Goal: Information Seeking & Learning: Learn about a topic

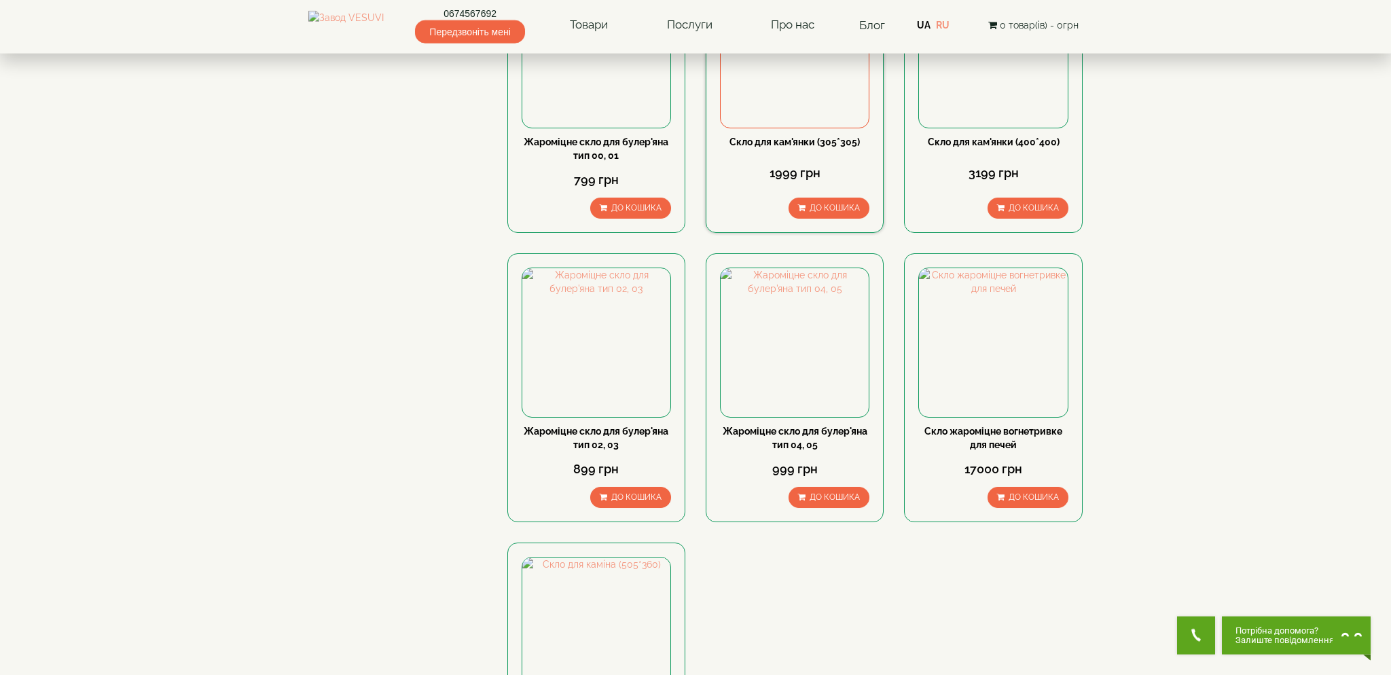
scroll to position [215, 0]
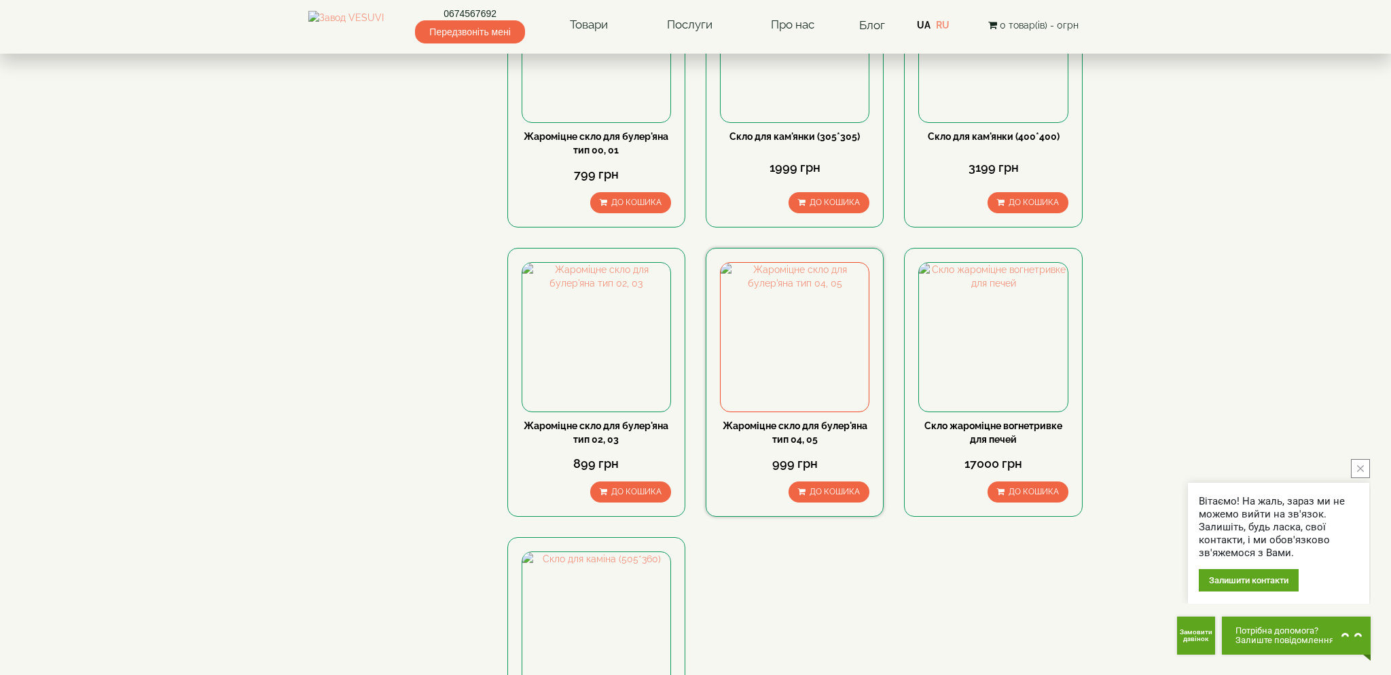
click at [807, 430] on link "Жароміцне скло для булер'яна тип 04, 05" at bounding box center [795, 433] width 145 height 24
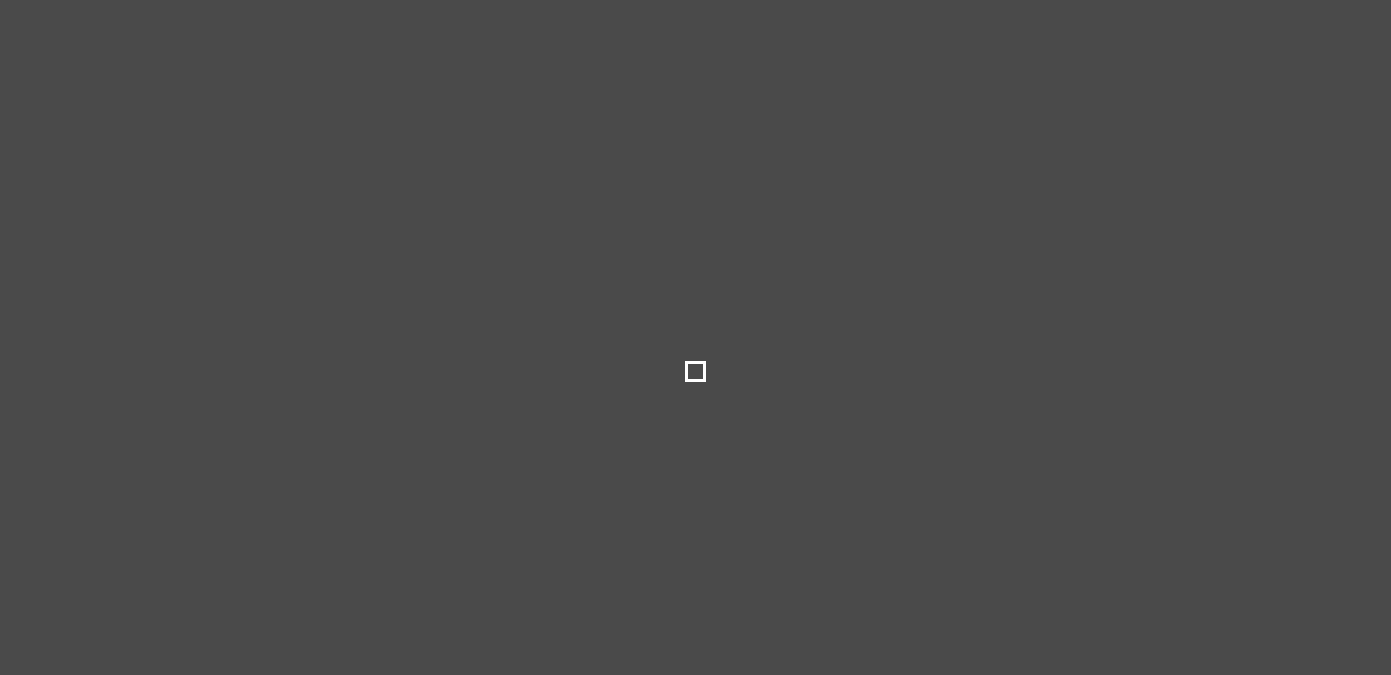
scroll to position [215, 0]
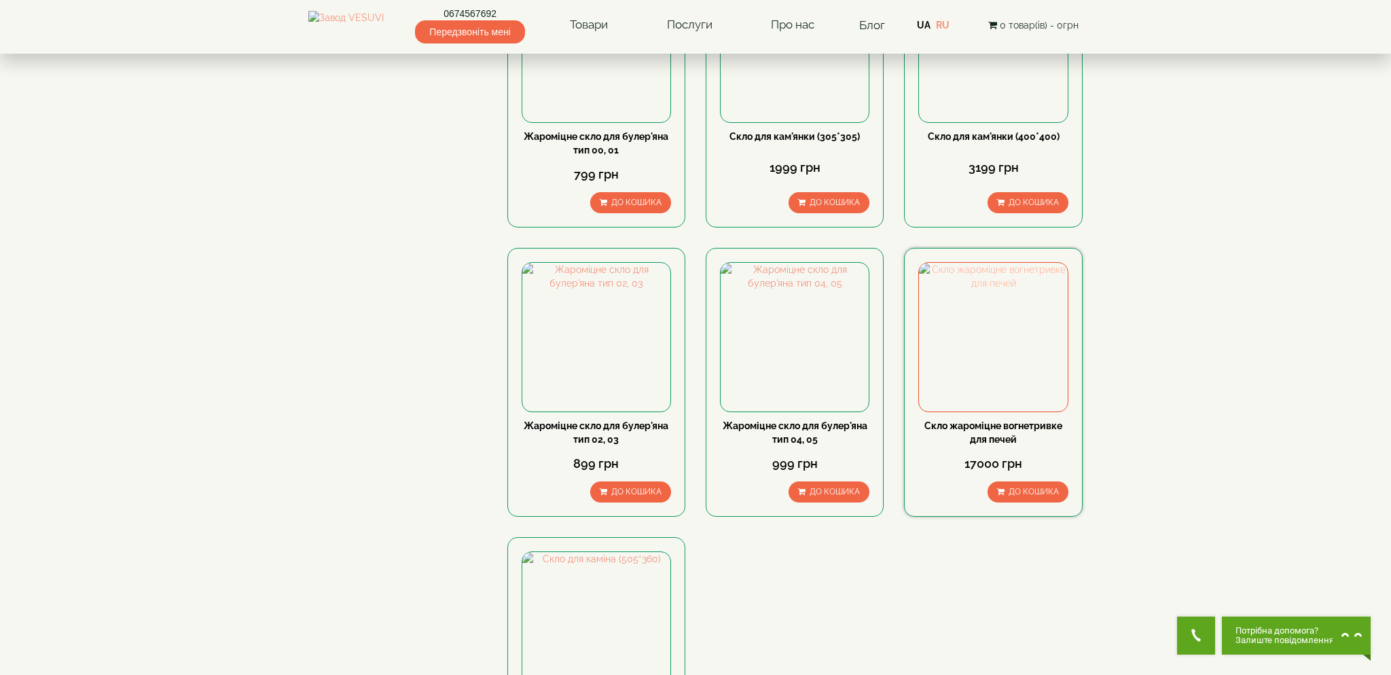
click at [978, 387] on img at bounding box center [993, 337] width 148 height 148
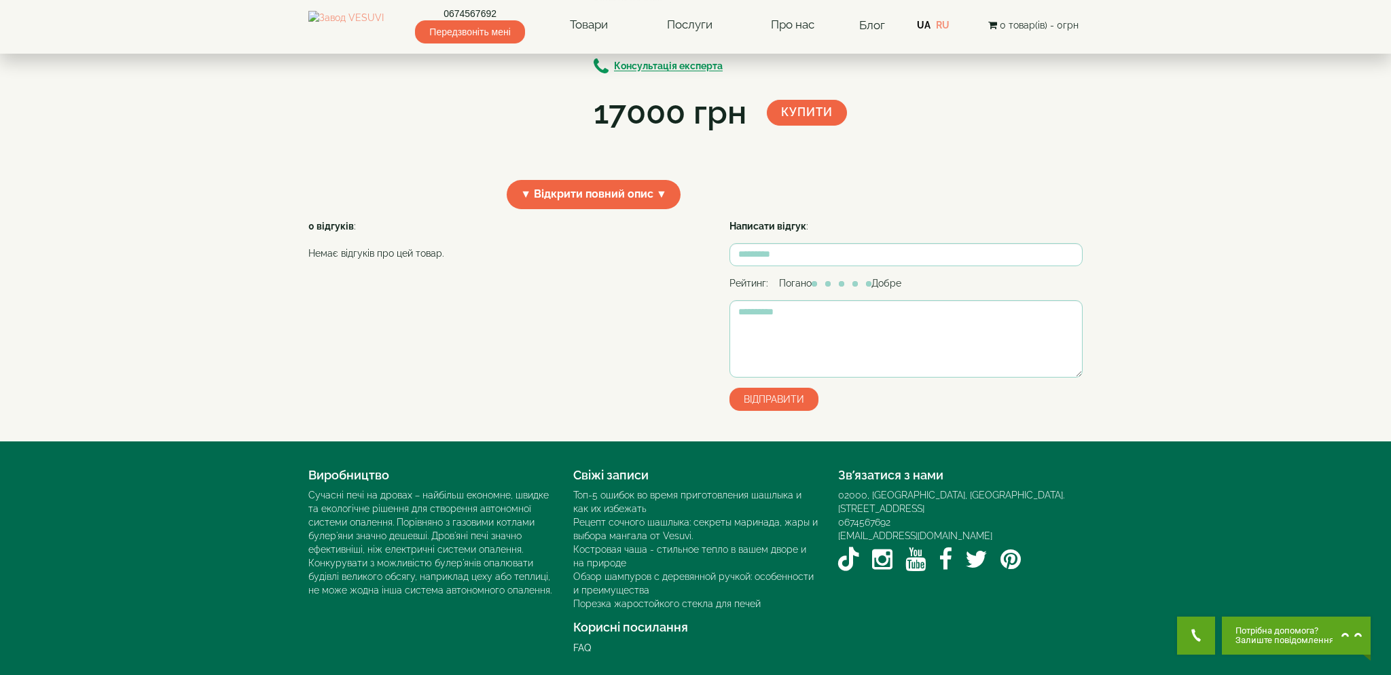
scroll to position [229, 0]
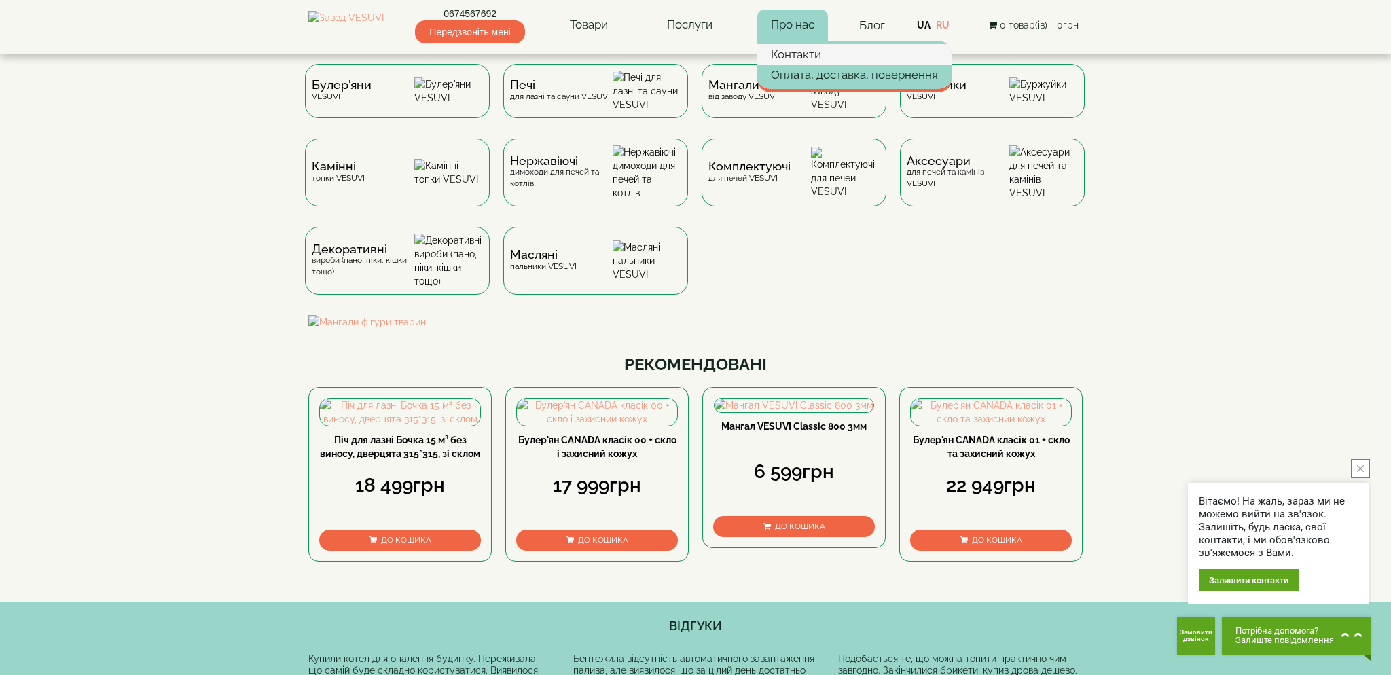
click at [812, 60] on link "Контакти" at bounding box center [854, 54] width 194 height 20
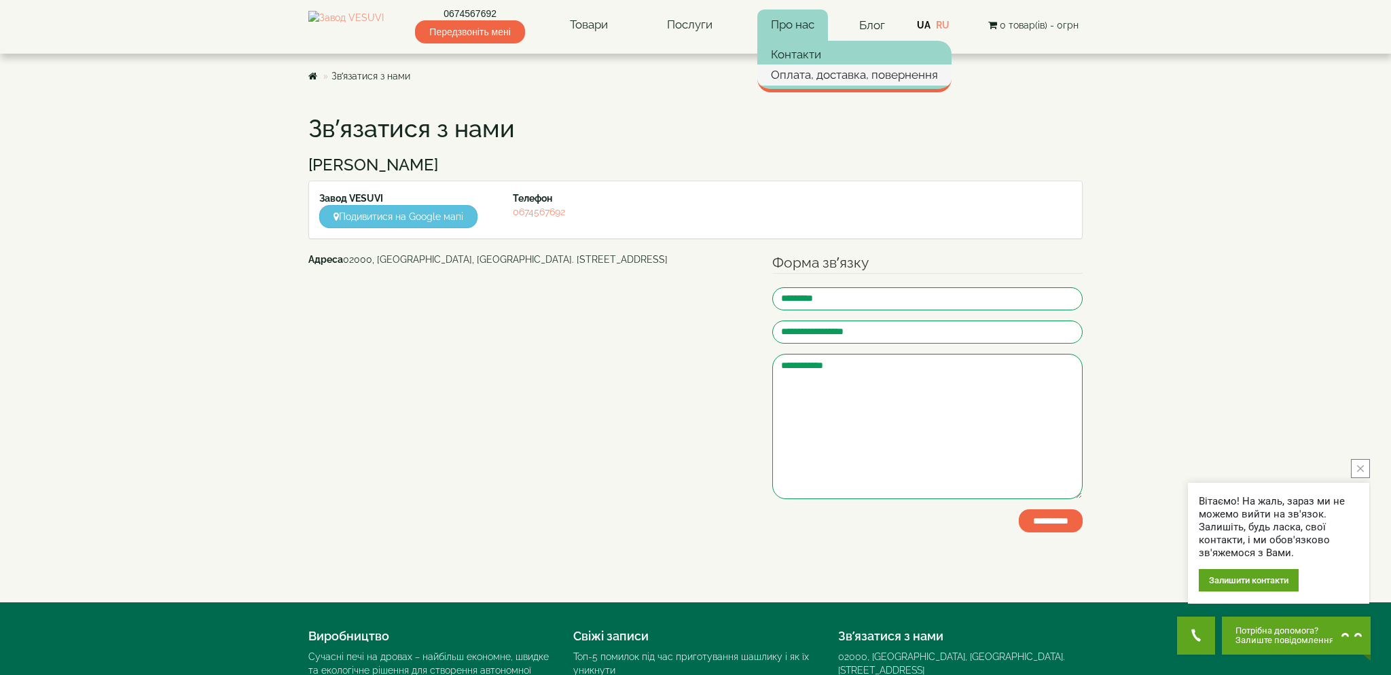
click at [822, 75] on link "Оплата, доставка, повернення" at bounding box center [854, 75] width 194 height 20
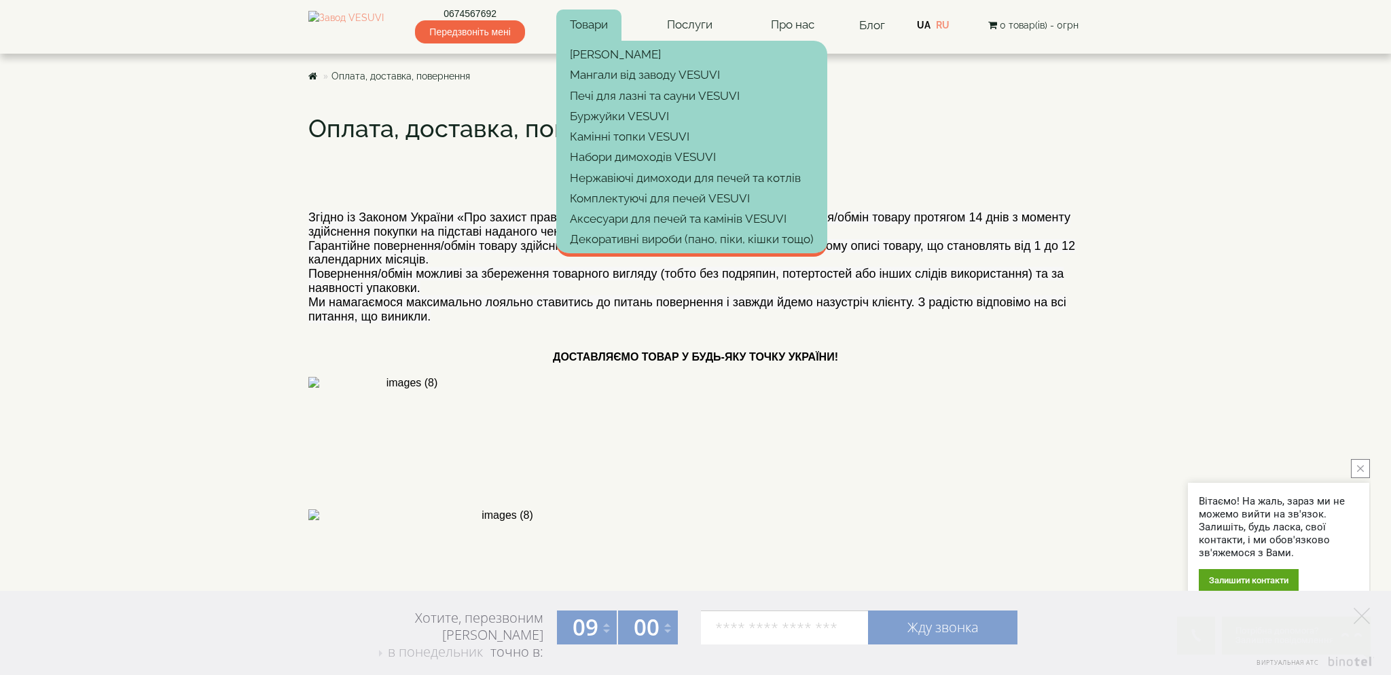
click at [605, 31] on link "Товари" at bounding box center [588, 25] width 65 height 31
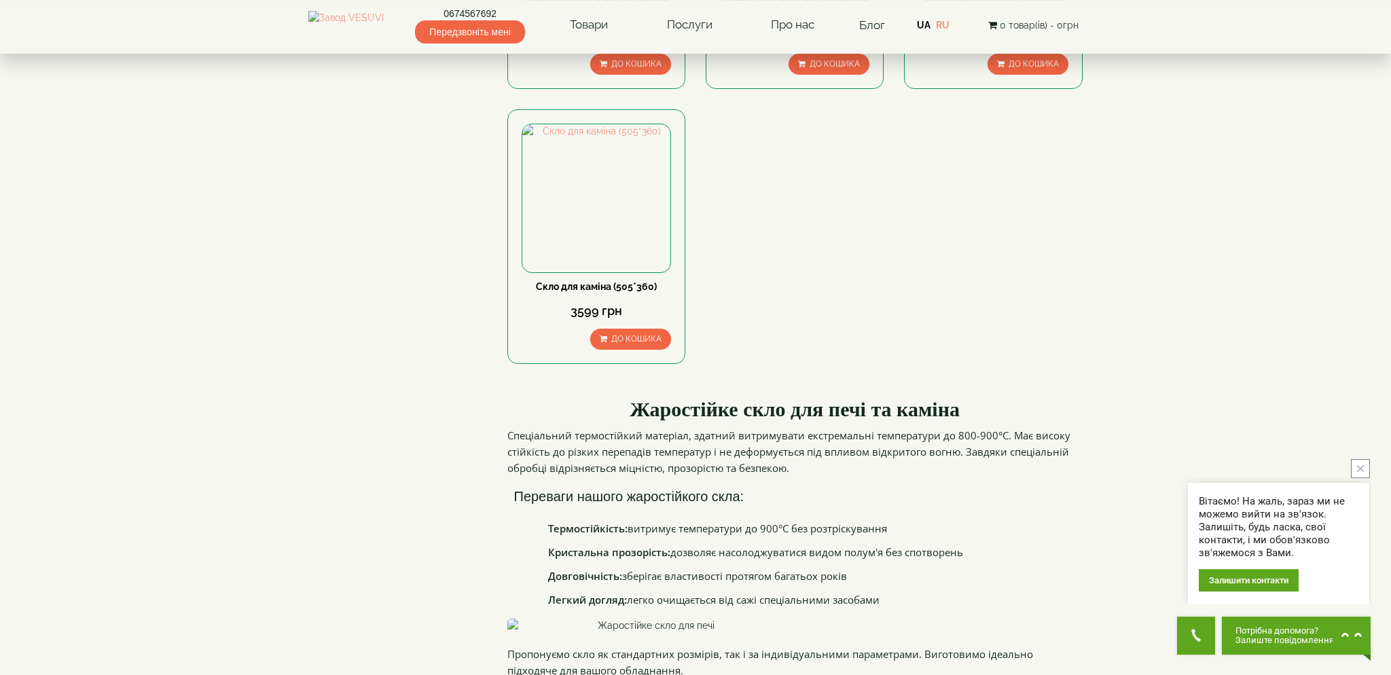
scroll to position [861, 0]
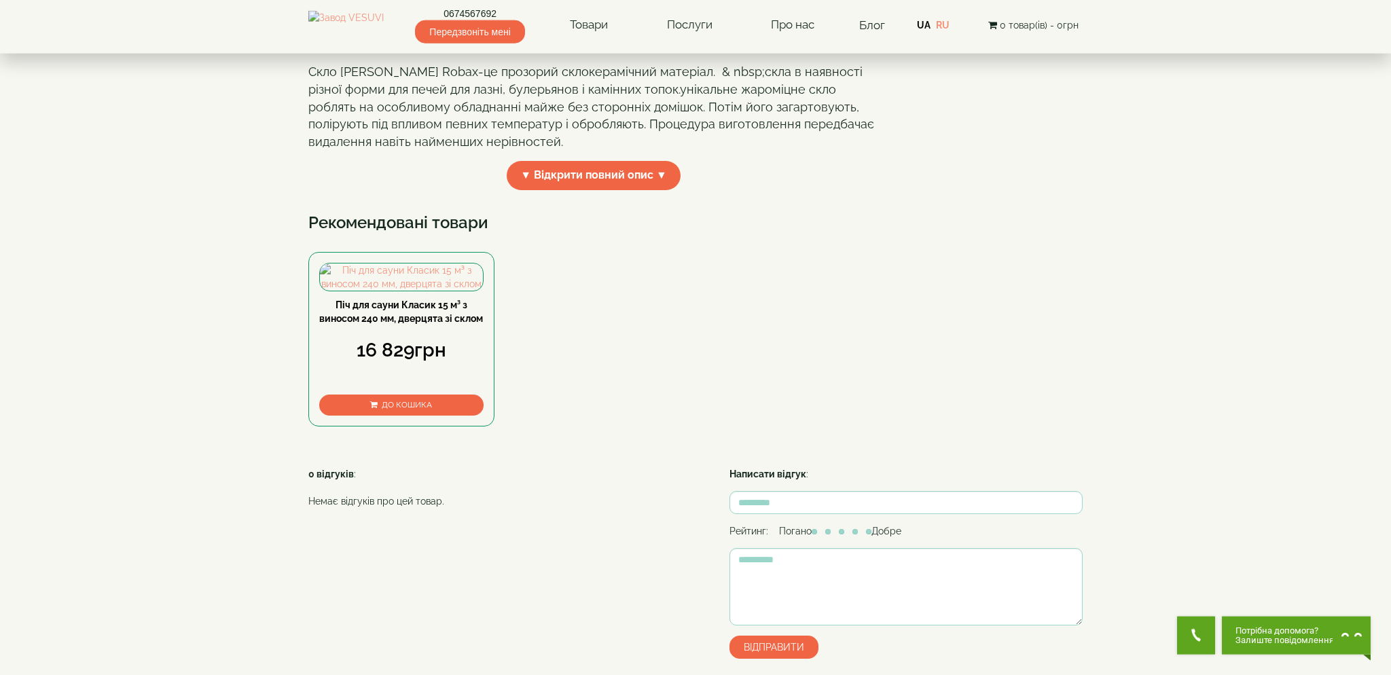
scroll to position [287, 0]
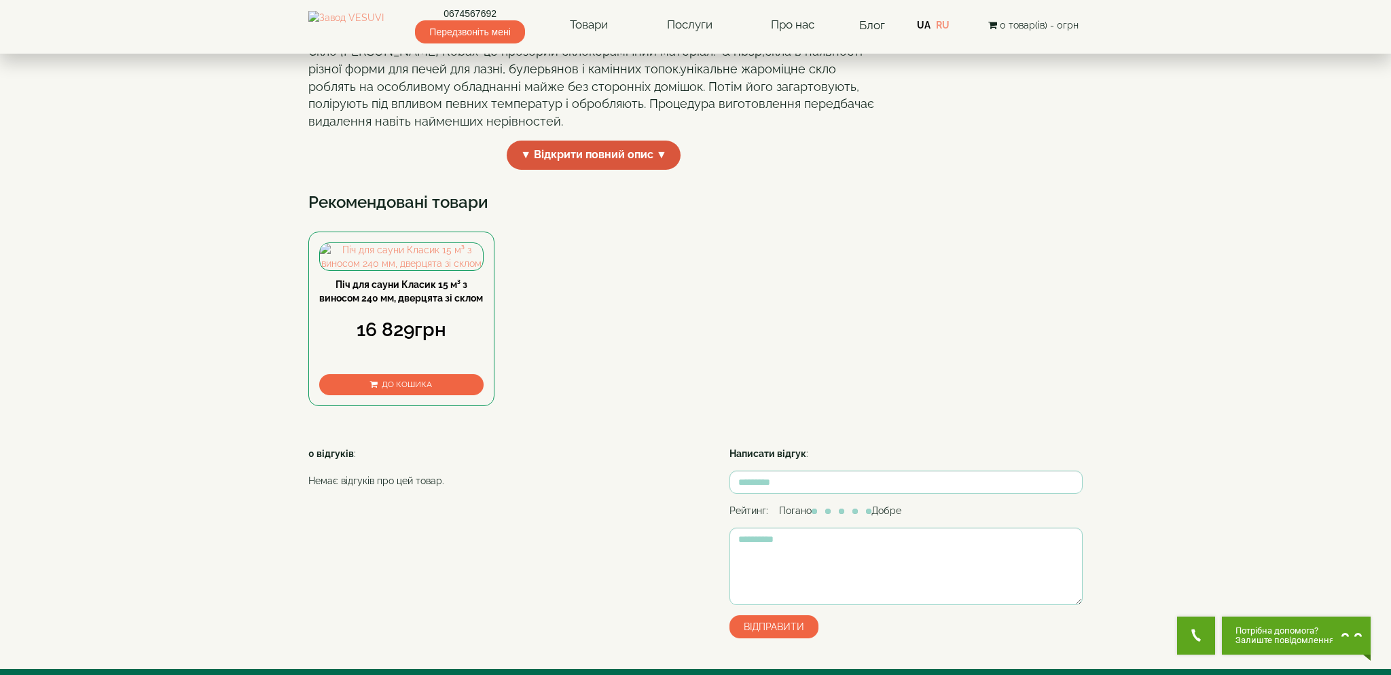
click at [631, 170] on span "▼ Відкрити повний опис ▼" at bounding box center [594, 155] width 174 height 29
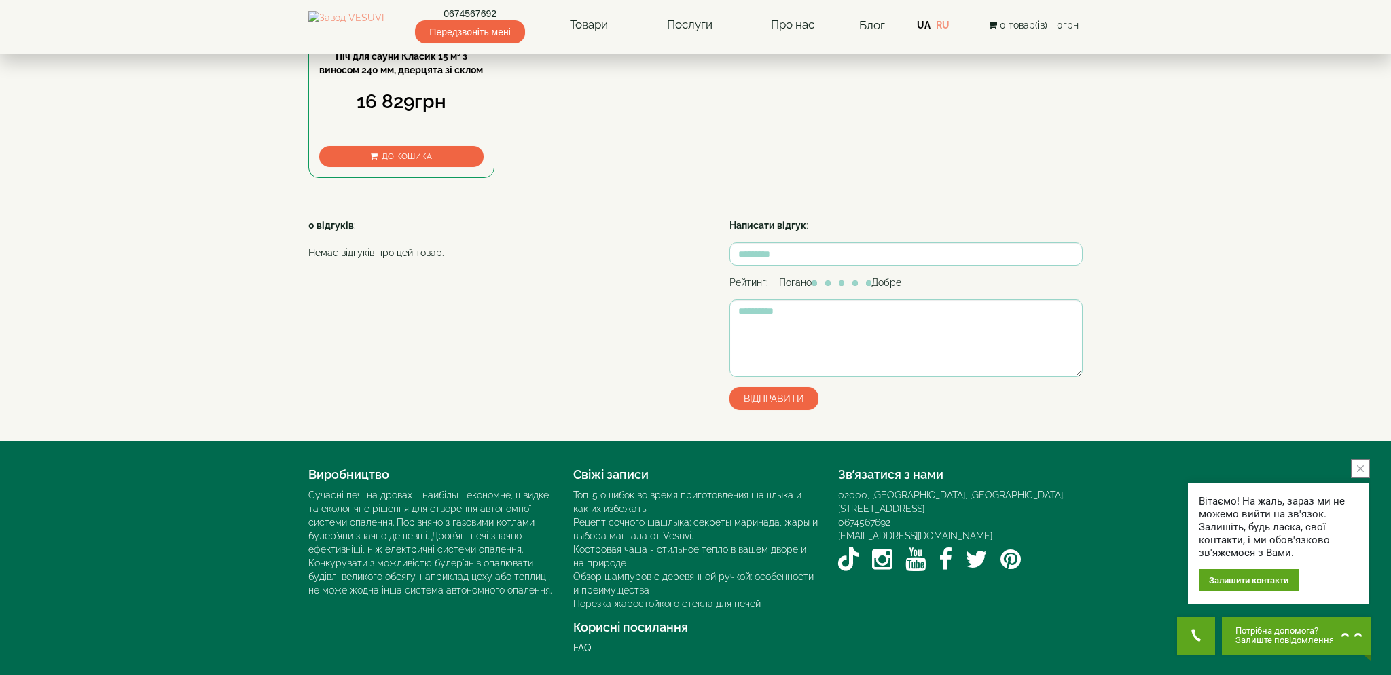
scroll to position [573, 0]
